Goal: Task Accomplishment & Management: Use online tool/utility

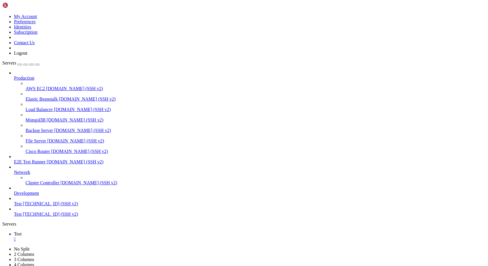
scroll to position [3, 1]
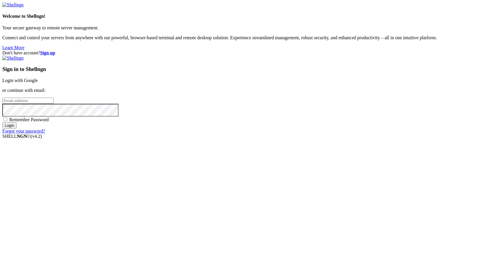
click at [38, 83] on link "Login with Google" at bounding box center [19, 80] width 35 height 5
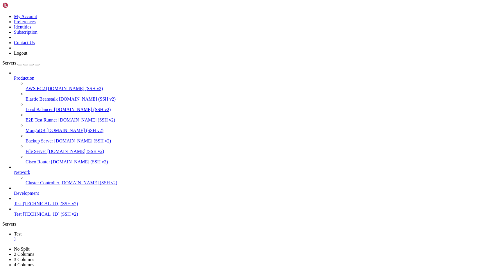
scroll to position [19775, 0]
drag, startPoint x: 208, startPoint y: 522, endPoint x: 3, endPoint y: 522, distance: 205.0
drag, startPoint x: 5, startPoint y: 521, endPoint x: 211, endPoint y: 521, distance: 205.6
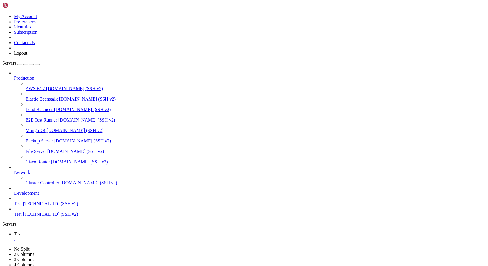
copy x-row "[CLOSE] GMXUSDT 5m bbkc_atr_based | reason=HARD vwap_exit=17.216601 qty_total=2…"
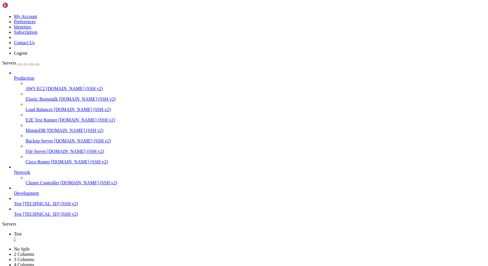
scroll to position [20061, 0]
drag, startPoint x: 89, startPoint y: 553, endPoint x: 3, endPoint y: 347, distance: 222.6
copy div "================================================== ⚠️ LOR IP DOLO SITA CONSECT …"
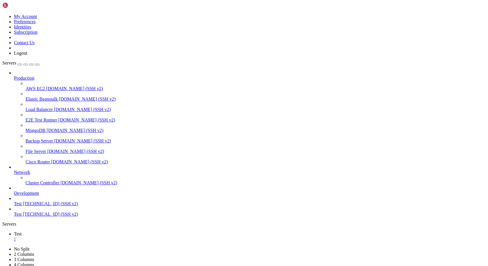
scroll to position [20070, 0]
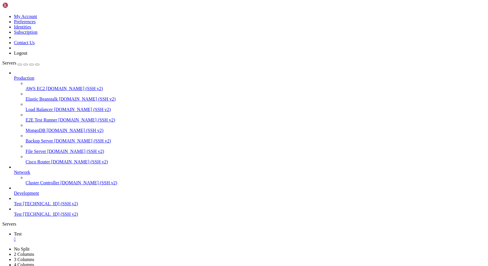
scroll to position [20358, 0]
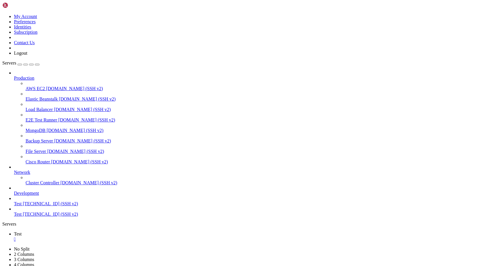
scroll to position [20649, 0]
drag, startPoint x: 201, startPoint y: 546, endPoint x: 5, endPoint y: 546, distance: 195.7
copy x-row "[SELL/FILL] STGUSDT 5m bbkc_atr_based | TP1 qty=67.1 px=0.197 order_id=981779082"
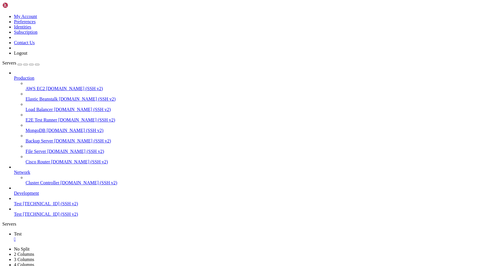
scroll to position [20841, 0]
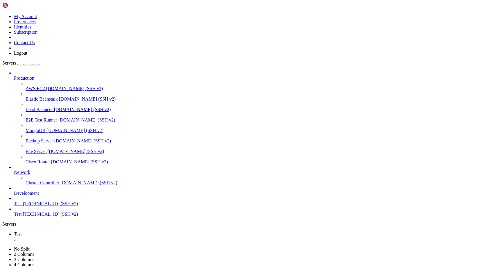
drag, startPoint x: 290, startPoint y: 551, endPoint x: 5, endPoint y: 369, distance: 337.4
copy div "================================================== ⚠️ LOR IP DOLO SITA CONSECT …"
drag, startPoint x: 184, startPoint y: 423, endPoint x: 181, endPoint y: 424, distance: 3.0
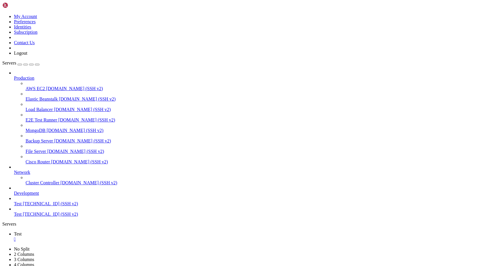
scroll to position [21946, 0]
drag, startPoint x: 294, startPoint y: 552, endPoint x: 5, endPoint y: 502, distance: 294.0
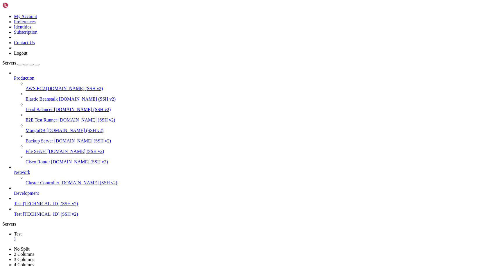
copy div "================================================== ⚠️ BOT IN LIVE MODE BINANCE …"
drag, startPoint x: 289, startPoint y: 552, endPoint x: 5, endPoint y: 551, distance: 284.0
copy x-row "[TICK STATUS] Open pairs tracked: ['BNBUSDT', 'ETCUSDT', 'ETHUSDT', 'LINKUSDT',…"
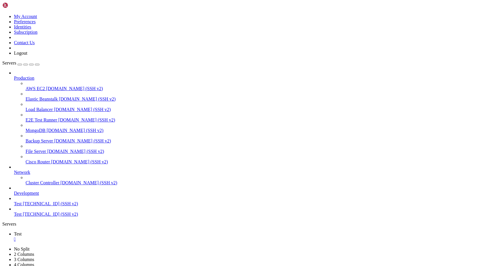
scroll to position [22194, 0]
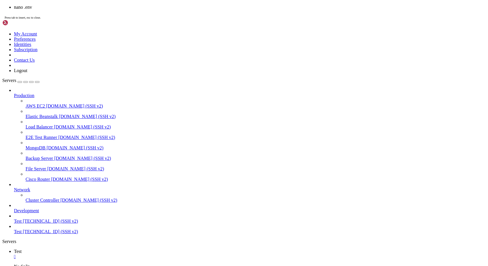
scroll to position [22233, 0]
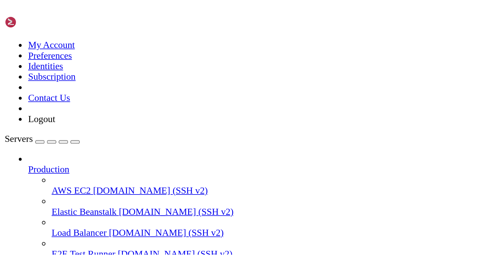
scroll to position [22238, 0]
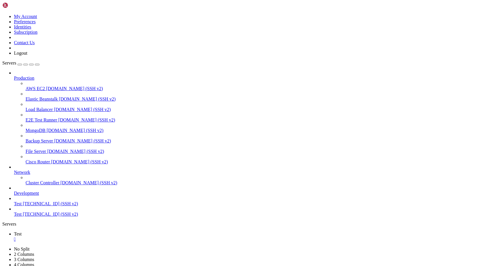
scroll to position [22268, 0]
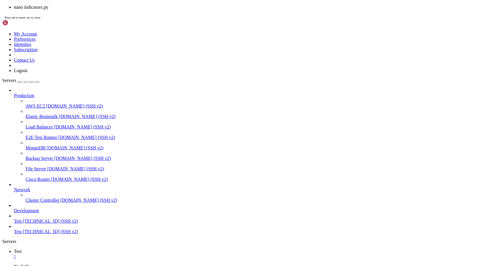
scroll to position [22297, 0]
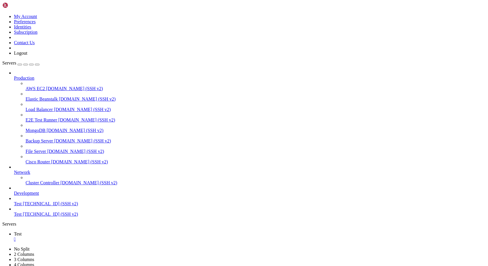
scroll to position [22727, 0]
drag, startPoint x: 199, startPoint y: 552, endPoint x: 6, endPoint y: 349, distance: 280.1
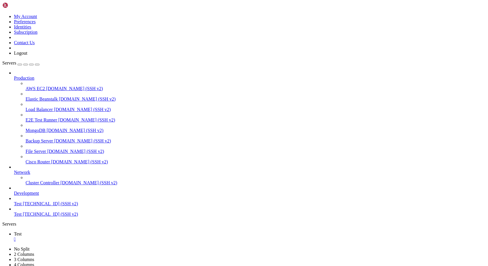
copy div "[LOREM] Ipsumdol sita cons adipiscin [ELITS] Doeiusmodt incidi → /utla/etdolore…"
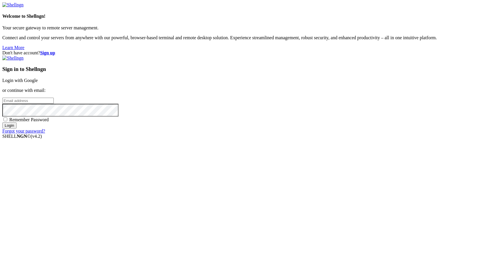
click at [38, 83] on link "Login with Google" at bounding box center [19, 80] width 35 height 5
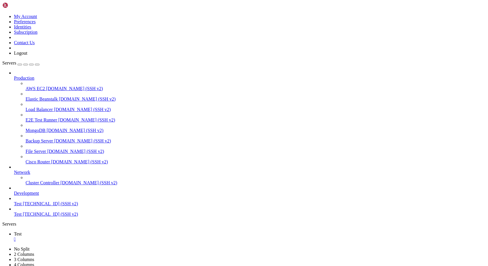
scroll to position [23176, 0]
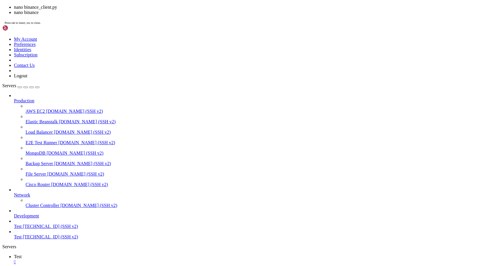
scroll to position [23196, 0]
